Goal: Task Accomplishment & Management: Manage account settings

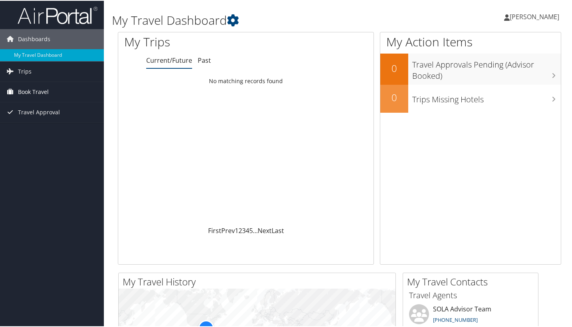
click at [31, 91] on span "Book Travel" at bounding box center [33, 91] width 31 height 20
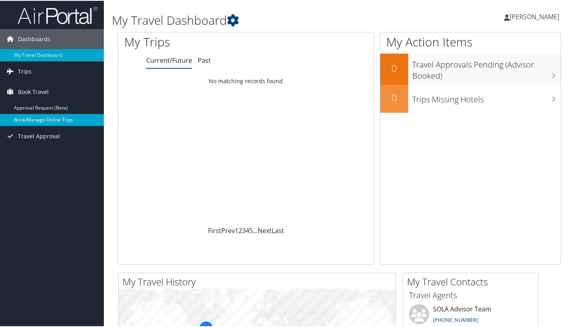
click at [35, 121] on link "Book/Manage Online Trips" at bounding box center [52, 119] width 104 height 12
click at [44, 136] on span "Travel Approval" at bounding box center [39, 135] width 42 height 20
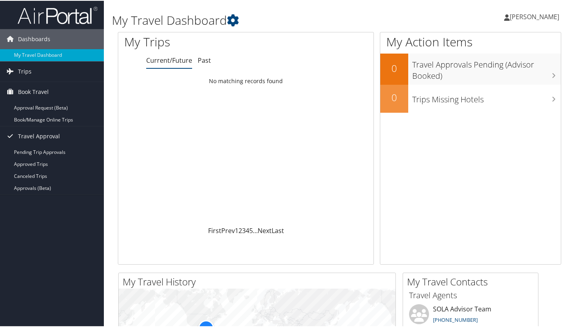
click at [516, 13] on span "[PERSON_NAME]" at bounding box center [535, 16] width 50 height 9
click at [502, 58] on link "Travel Agency Contacts" at bounding box center [513, 58] width 89 height 14
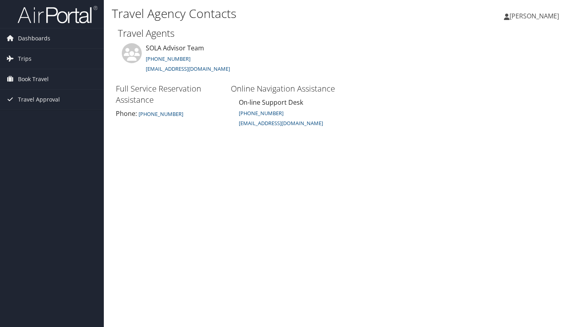
click at [534, 18] on span "Roboan Guillen" at bounding box center [535, 16] width 50 height 9
click at [504, 73] on link "View Travel Profile" at bounding box center [514, 71] width 89 height 14
click at [28, 36] on span "Dashboards" at bounding box center [34, 38] width 32 height 20
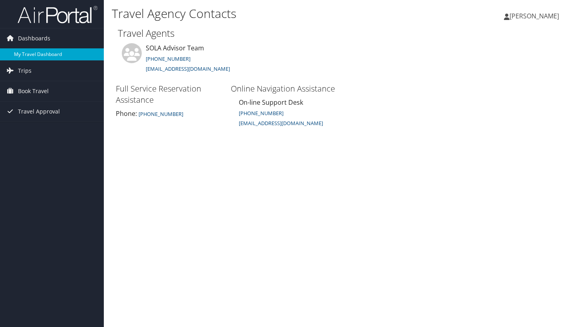
click at [48, 57] on link "My Travel Dashboard" at bounding box center [52, 54] width 104 height 12
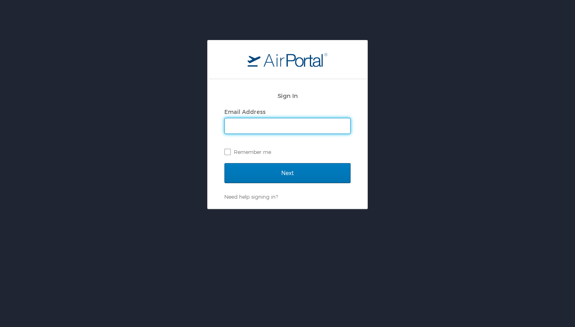
type input "[EMAIL_ADDRESS][DOMAIN_NAME]"
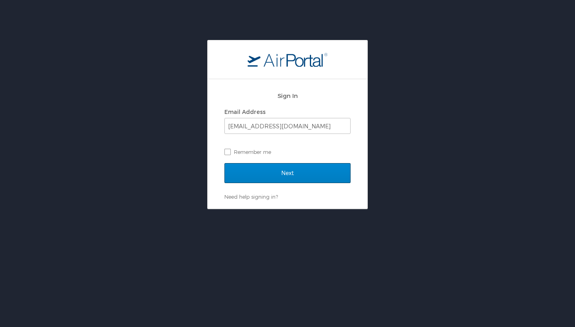
click at [253, 173] on input "Next" at bounding box center [288, 173] width 126 height 20
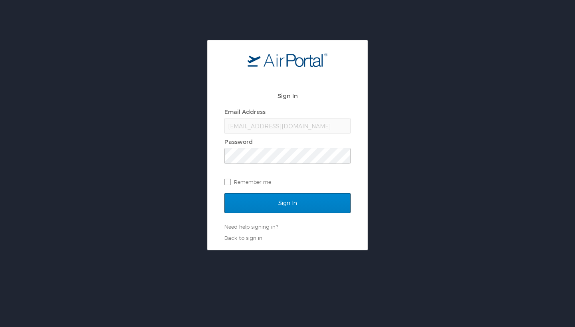
click at [277, 202] on input "Sign In" at bounding box center [288, 203] width 126 height 20
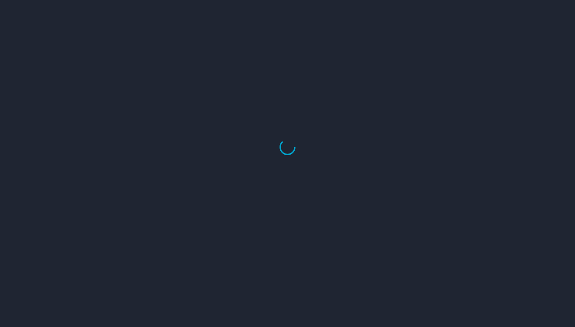
select select "US"
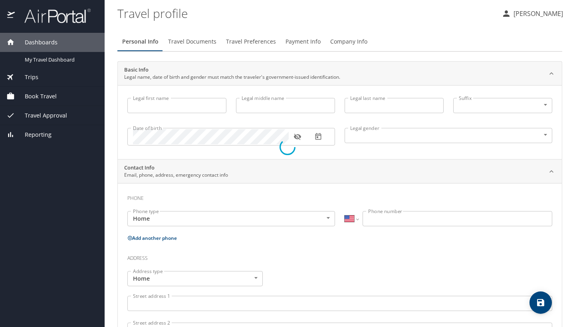
select select "US"
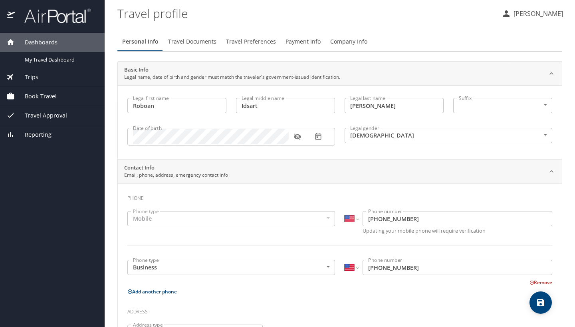
type input "Roboan"
type input "Idsart"
type input "Guillen"
type input "Male"
click at [204, 43] on span "Travel Documents" at bounding box center [192, 42] width 48 height 10
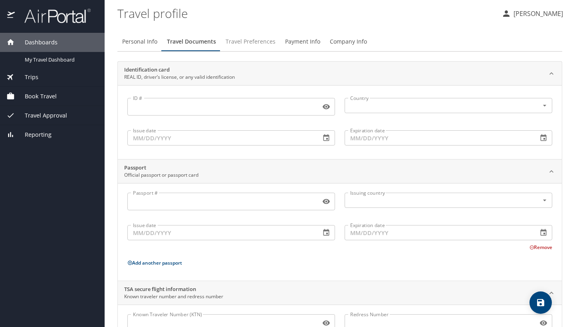
click at [255, 46] on span "Travel Preferences" at bounding box center [251, 42] width 50 height 10
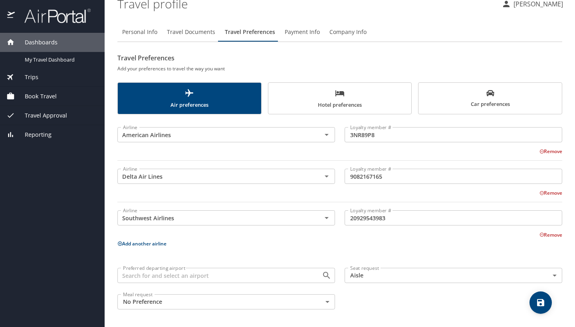
click at [295, 34] on span "Payment Info" at bounding box center [302, 32] width 35 height 10
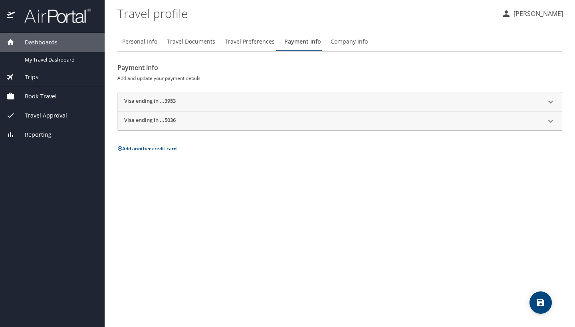
click at [338, 43] on span "Company Info" at bounding box center [349, 42] width 37 height 10
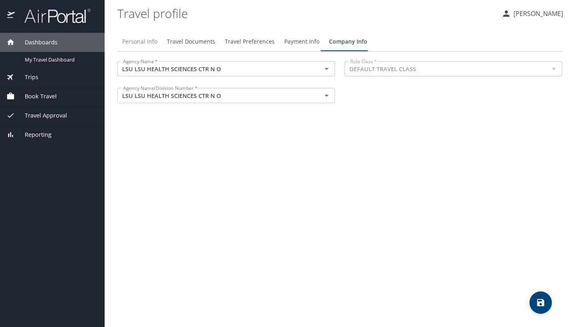
click at [142, 46] on button "Personal Info" at bounding box center [139, 41] width 45 height 19
select select "US"
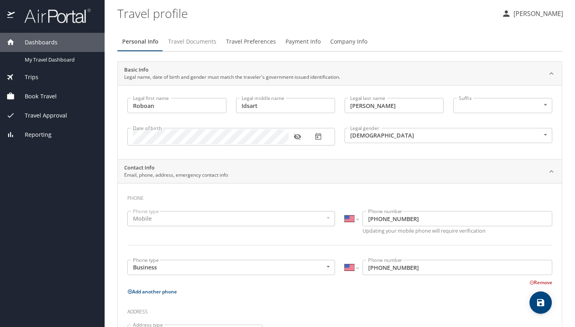
click at [196, 40] on span "Travel Documents" at bounding box center [192, 42] width 48 height 10
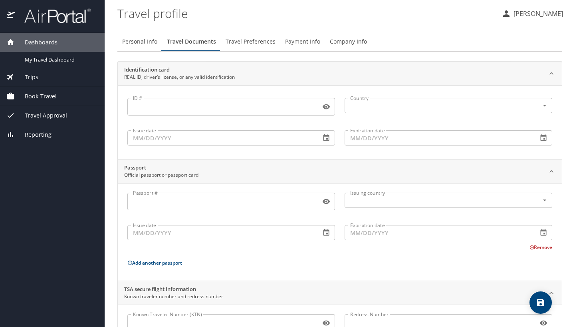
click at [245, 39] on span "Travel Preferences" at bounding box center [251, 42] width 50 height 10
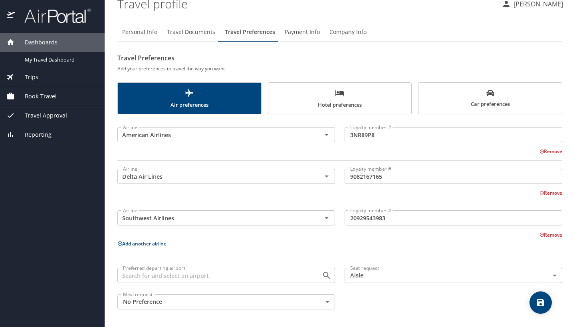
scroll to position [10, 0]
click at [295, 34] on span "Payment Info" at bounding box center [302, 32] width 35 height 10
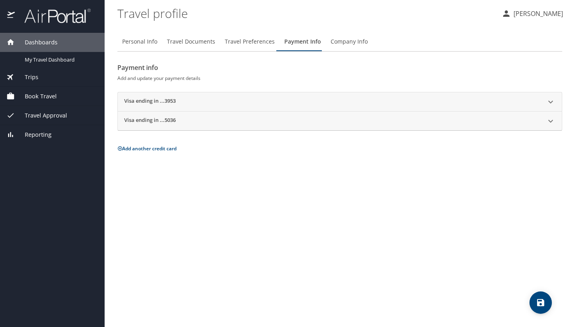
scroll to position [0, 0]
click at [343, 45] on span "Company Info" at bounding box center [349, 42] width 37 height 10
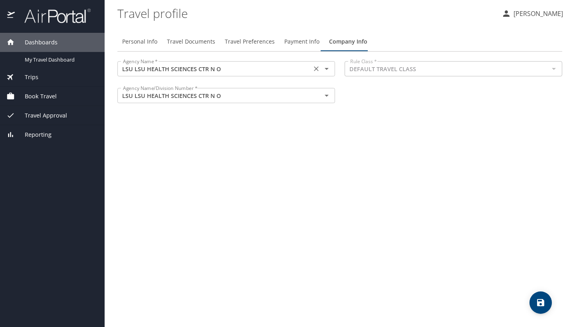
click at [310, 67] on div "LSU LSU HEALTH SCIENCES CTR N O Agency Name *" at bounding box center [226, 68] width 218 height 15
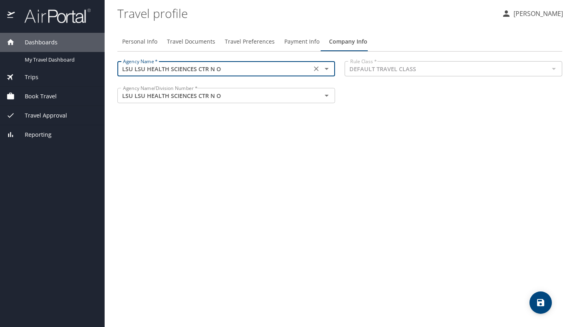
click at [326, 70] on icon "Open" at bounding box center [327, 69] width 10 height 10
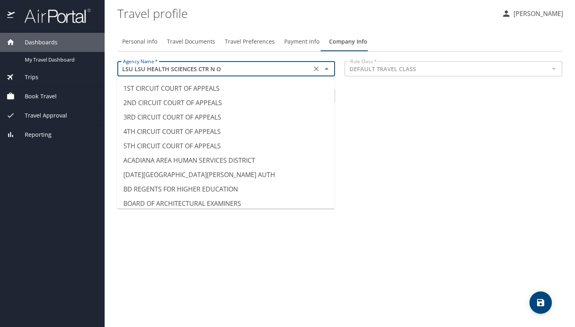
scroll to position [3874, 0]
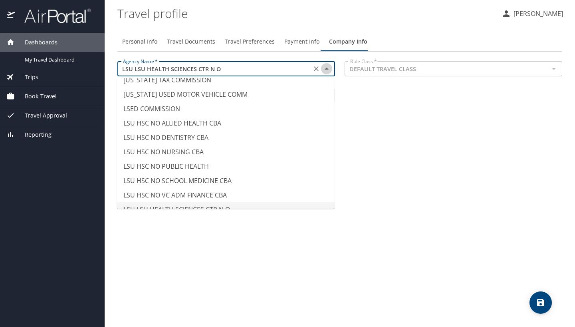
click at [326, 70] on icon "Close" at bounding box center [327, 69] width 10 height 10
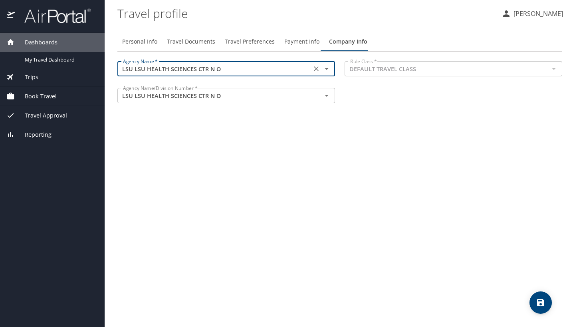
click at [388, 145] on div "Personal Info Travel Documents Travel Preferences Payment Info Company Info Age…" at bounding box center [339, 176] width 445 height 301
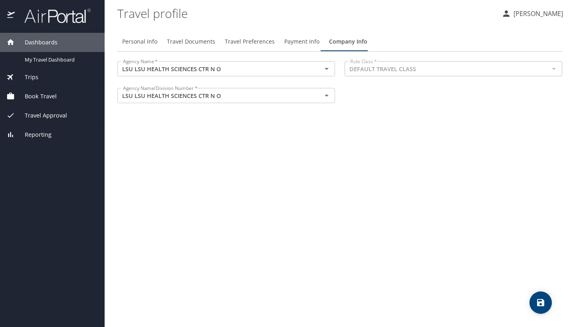
click at [527, 14] on p "[PERSON_NAME]" at bounding box center [538, 14] width 52 height 10
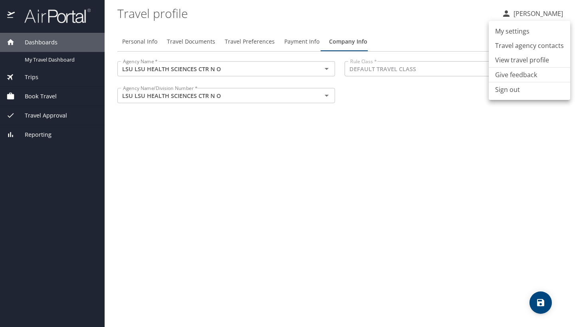
click at [525, 51] on li "Travel agency contacts" at bounding box center [530, 45] width 82 height 14
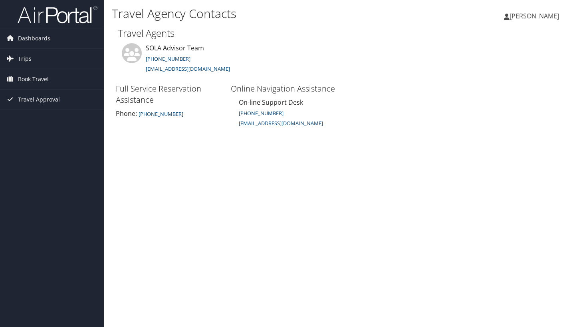
click at [522, 24] on link "[PERSON_NAME]" at bounding box center [535, 16] width 63 height 24
click at [514, 57] on link "Travel Agency Contacts" at bounding box center [514, 58] width 89 height 14
click at [38, 82] on span "Book Travel" at bounding box center [33, 79] width 31 height 20
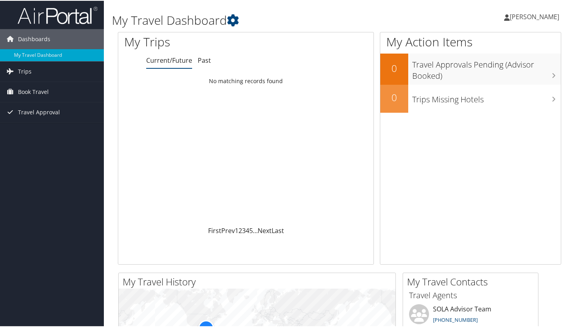
click at [534, 21] on link "[PERSON_NAME]" at bounding box center [535, 16] width 63 height 24
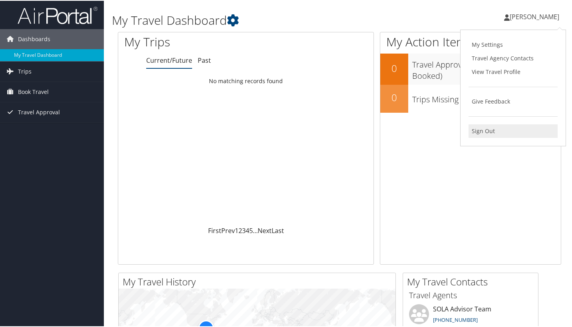
click at [478, 129] on link "Sign Out" at bounding box center [513, 130] width 89 height 14
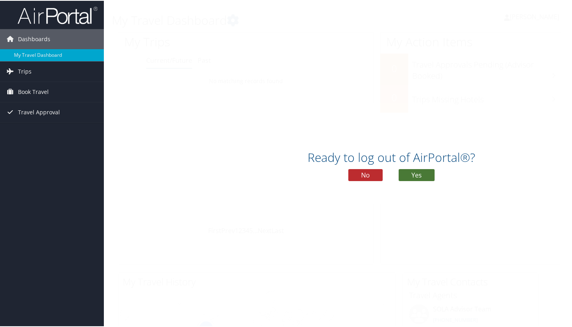
click at [411, 176] on button "Yes" at bounding box center [417, 174] width 36 height 12
